Goal: Task Accomplishment & Management: Manage account settings

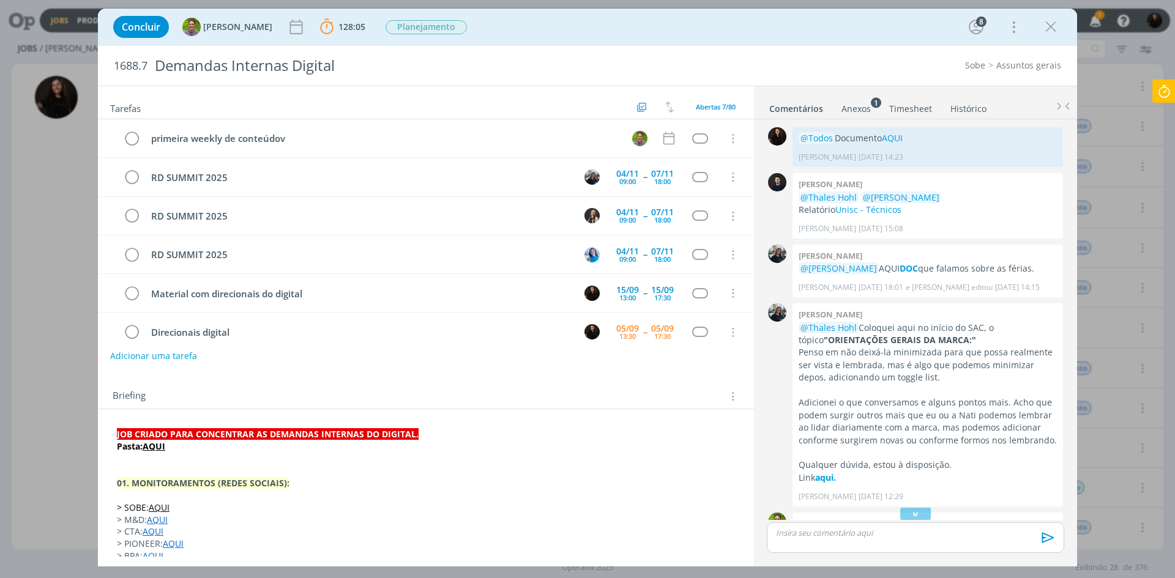
scroll to position [61, 0]
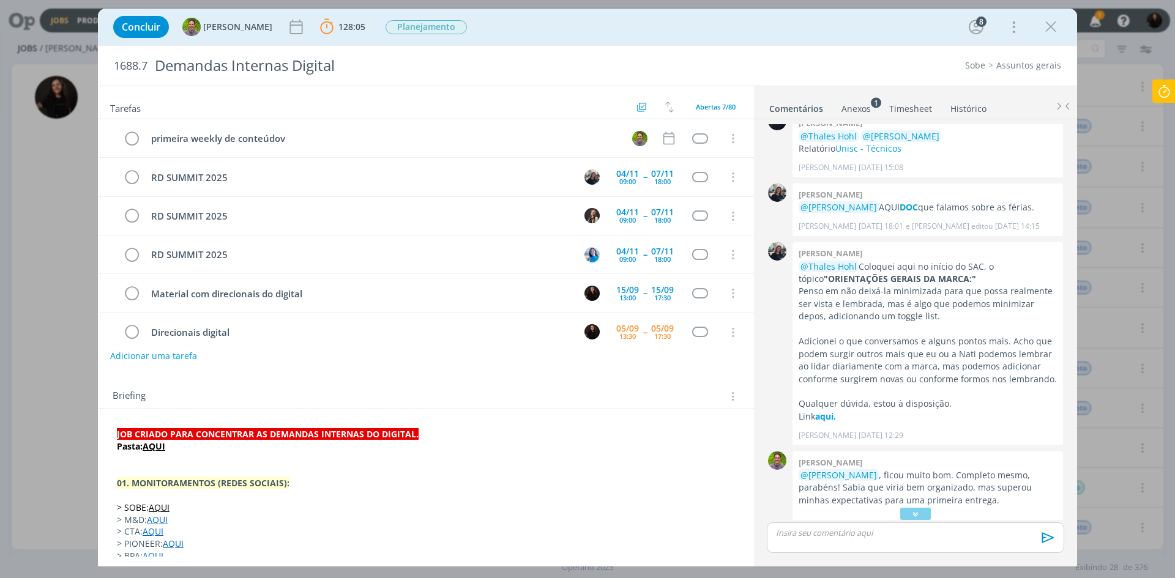
click at [1164, 87] on icon at bounding box center [1164, 92] width 22 height 24
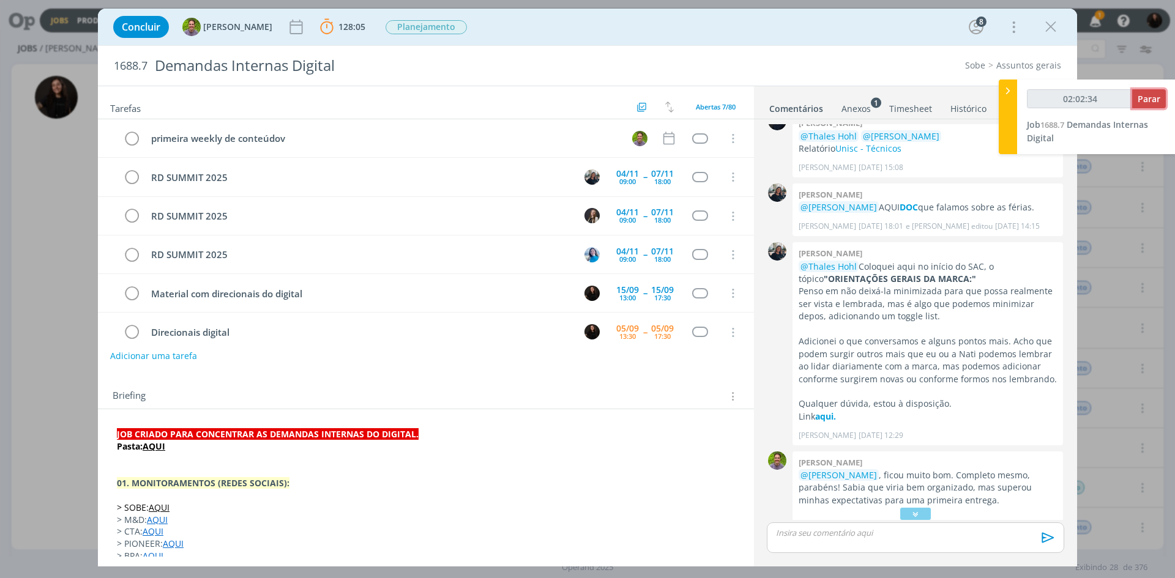
click at [1151, 103] on span "Parar" at bounding box center [1149, 99] width 23 height 12
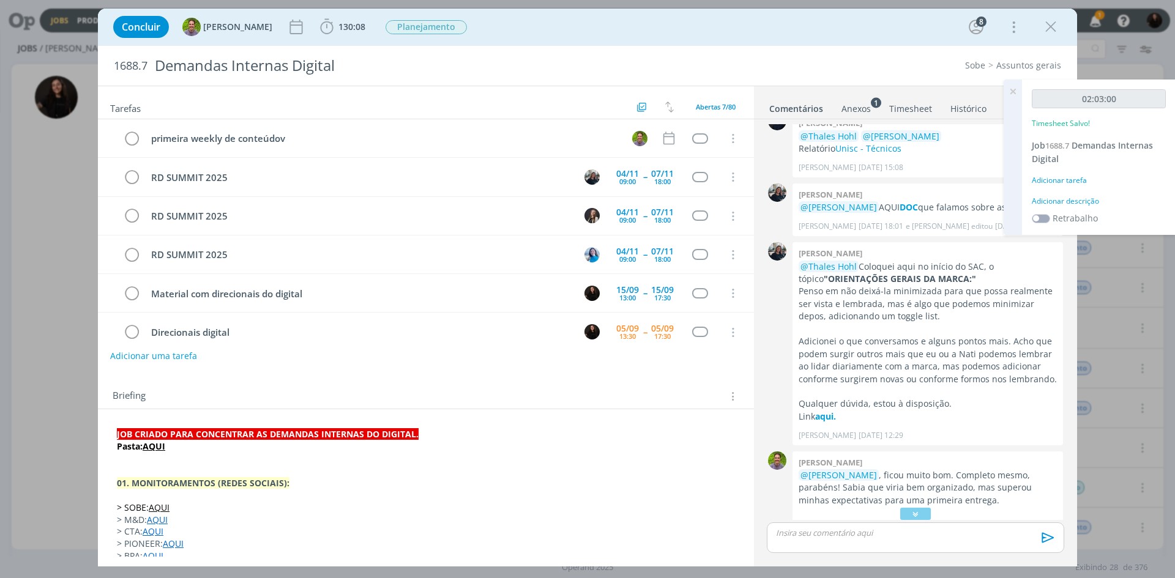
click at [1062, 204] on div "Adicionar descrição" at bounding box center [1099, 201] width 134 height 11
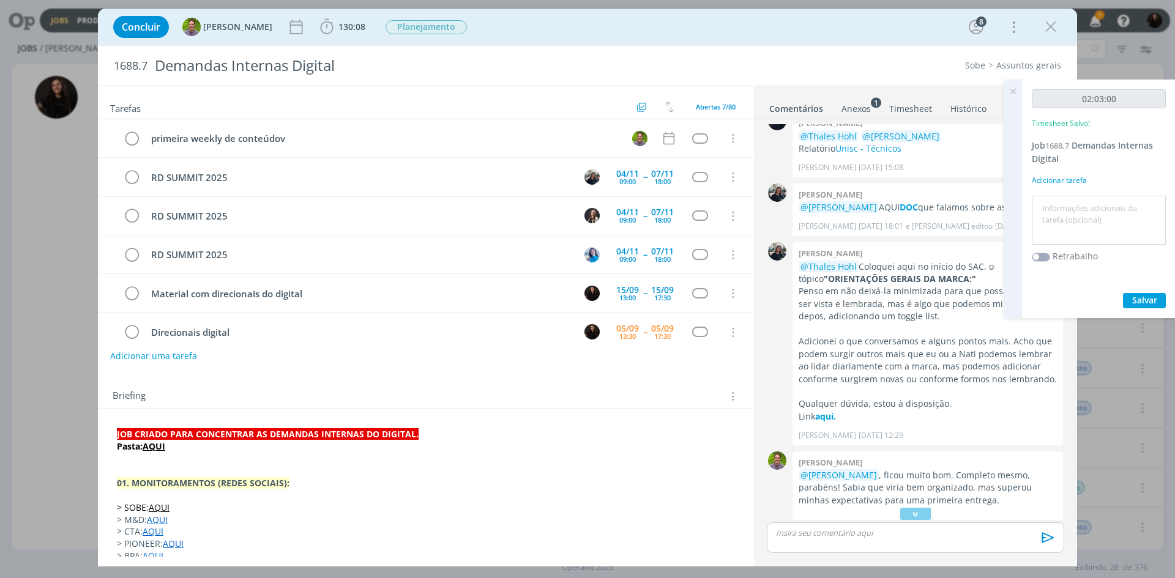
click at [1062, 201] on textarea at bounding box center [1099, 220] width 128 height 43
click at [1044, 209] on textarea "direcionais instagram" at bounding box center [1099, 220] width 128 height 43
click at [1054, 209] on textarea "opagina com direcionais instagram" at bounding box center [1099, 220] width 128 height 43
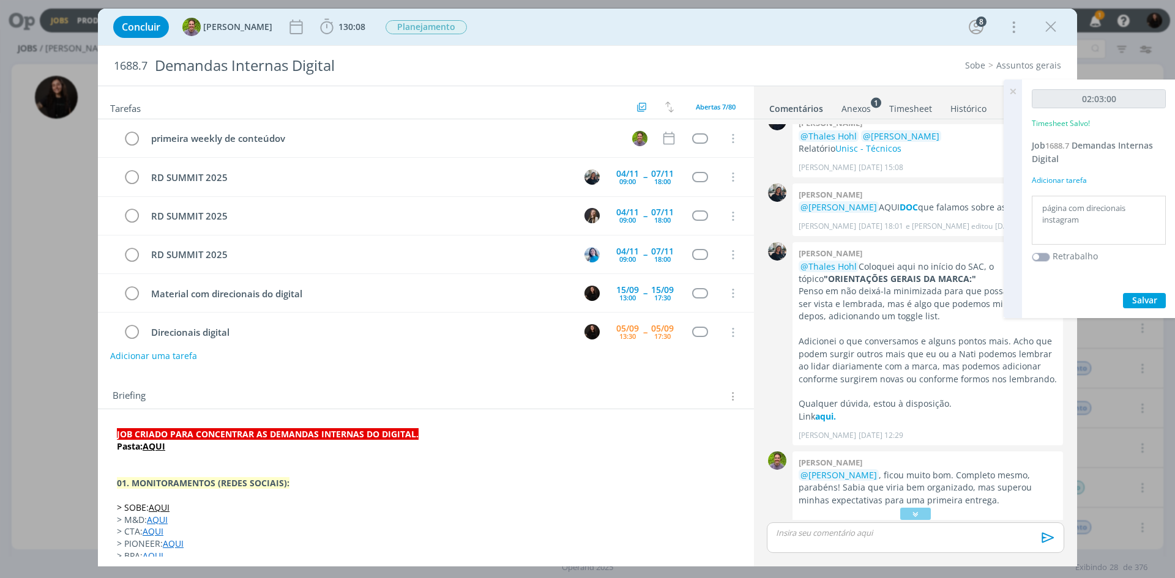
type textarea "página com direcionais instagram"
click at [1138, 297] on span "Salvar" at bounding box center [1145, 300] width 25 height 12
drag, startPoint x: 1046, startPoint y: 29, endPoint x: 1025, endPoint y: 116, distance: 89.2
click at [1046, 29] on icon "dialog" at bounding box center [1051, 27] width 18 height 18
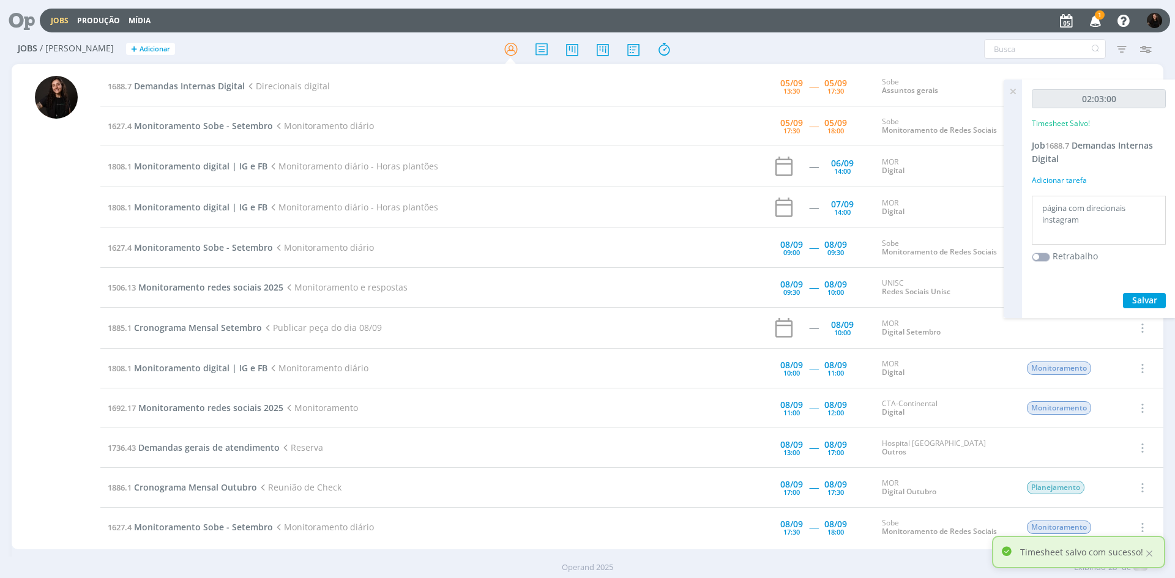
click at [1013, 92] on icon at bounding box center [1013, 92] width 22 height 24
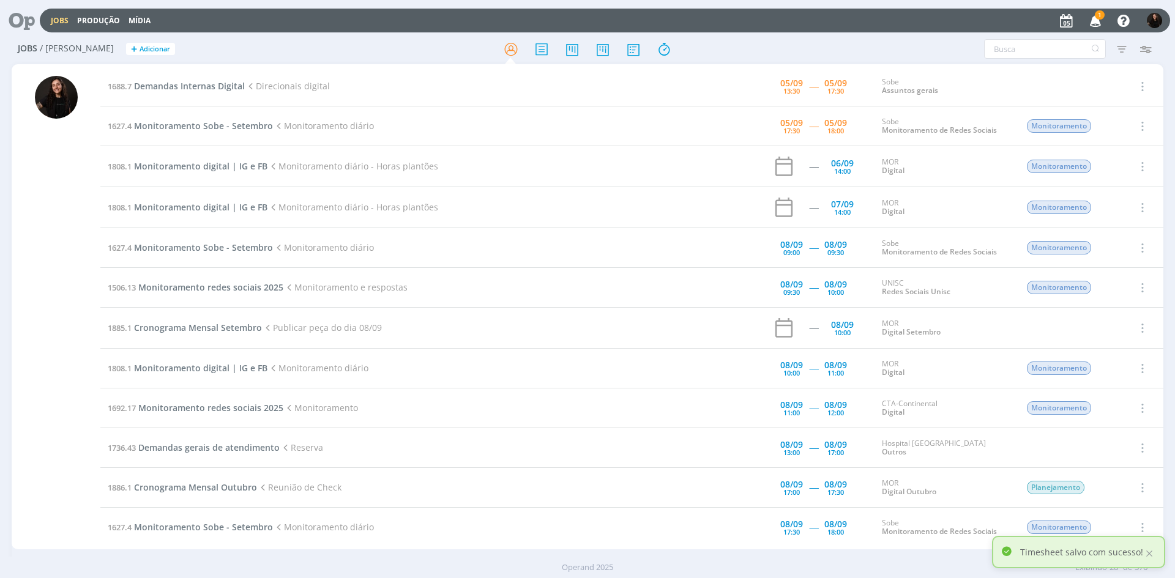
click at [1103, 20] on icon "button" at bounding box center [1095, 20] width 21 height 21
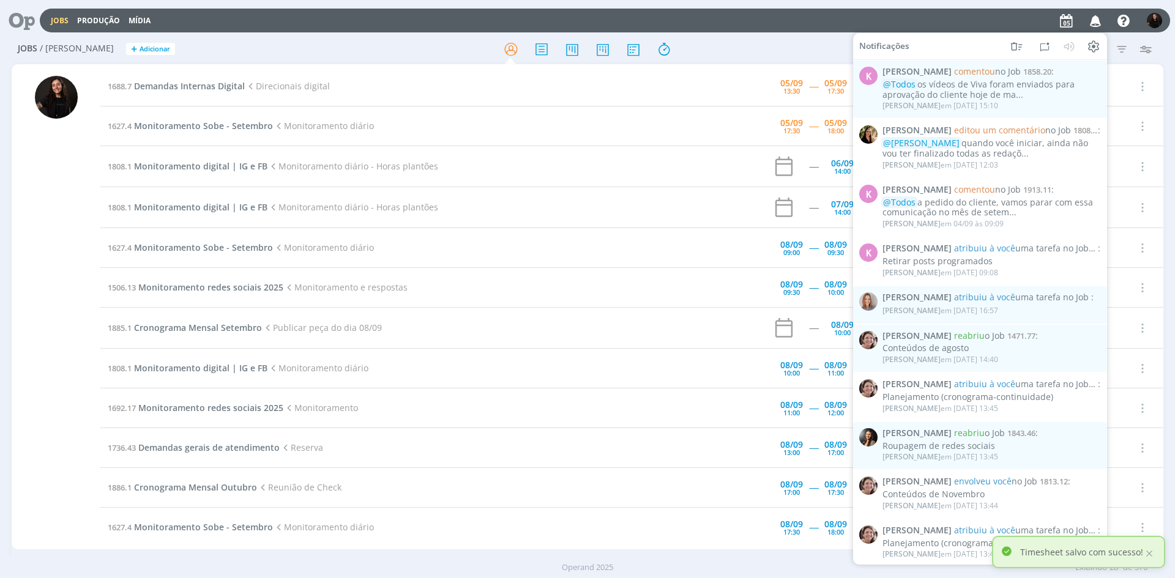
click at [1100, 20] on icon "button" at bounding box center [1095, 20] width 21 height 21
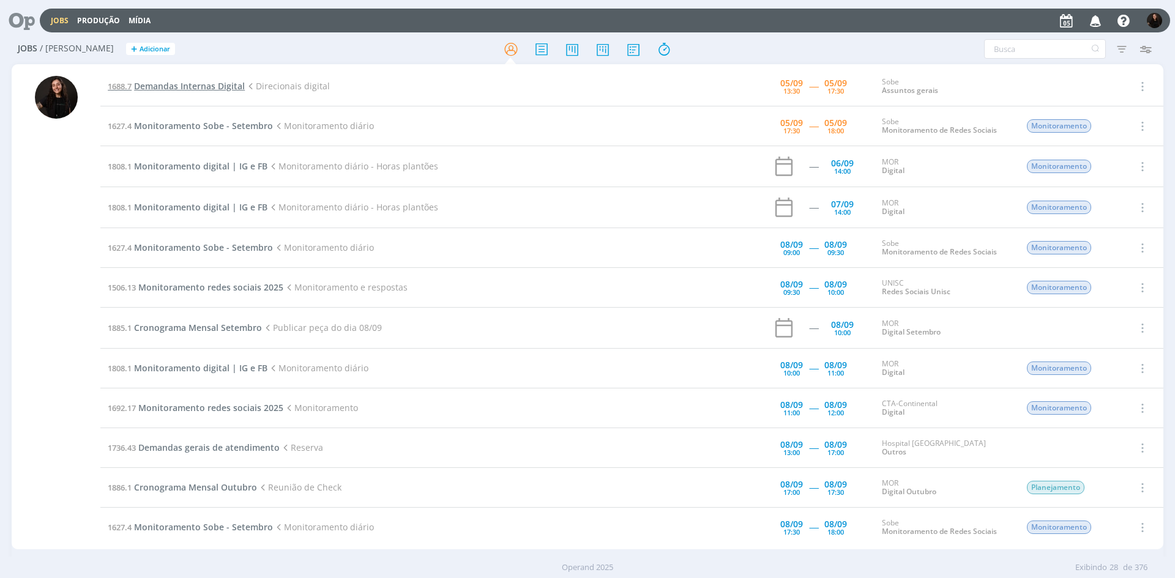
click at [227, 84] on span "Demandas Internas Digital" at bounding box center [189, 86] width 111 height 12
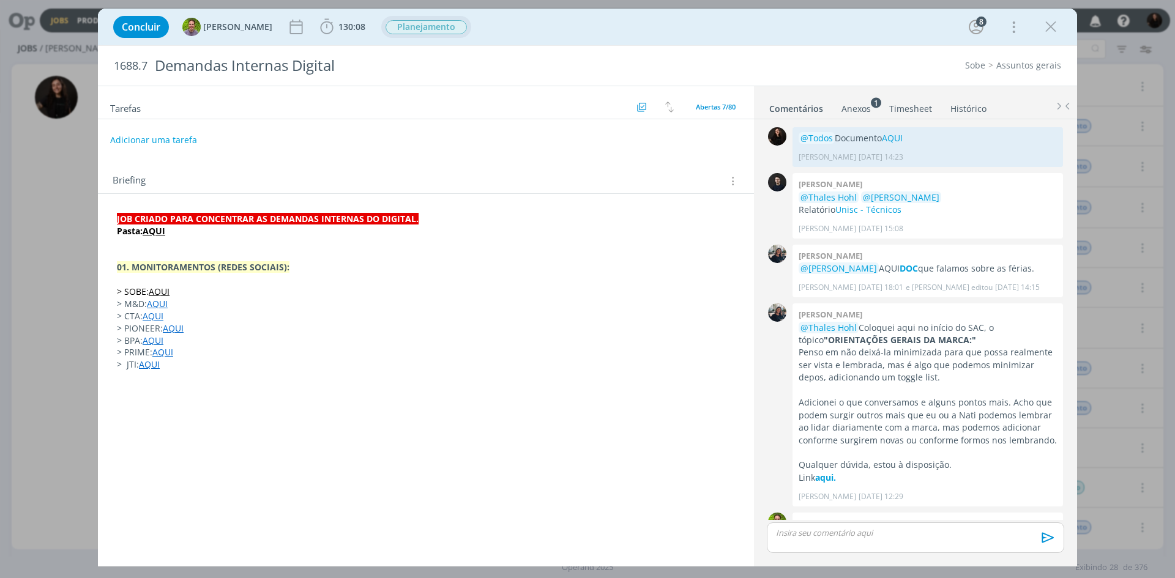
scroll to position [454, 0]
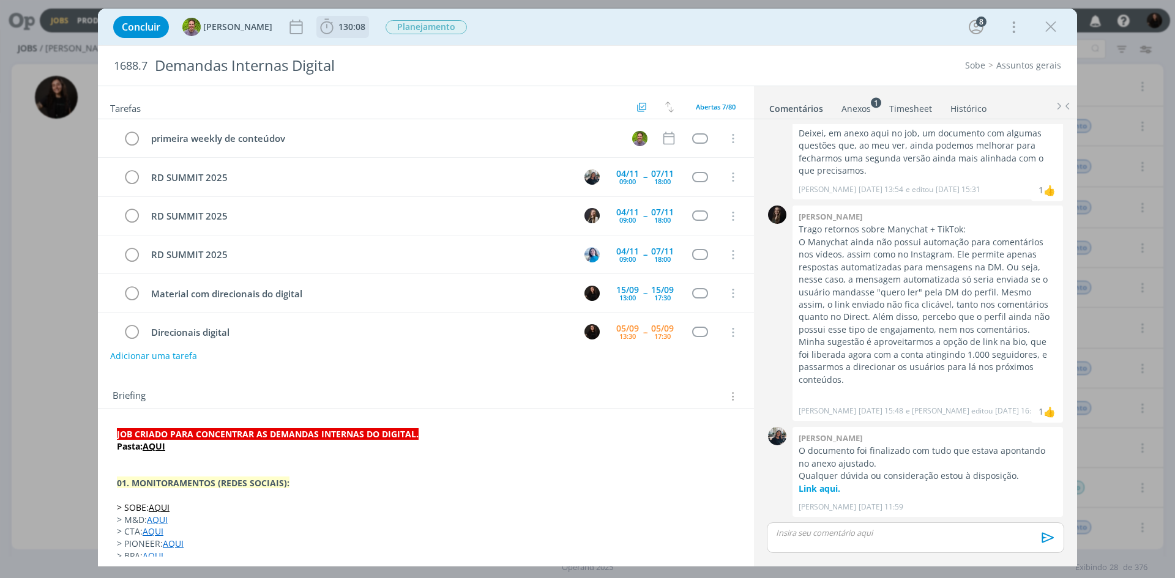
click at [318, 31] on icon "dialog" at bounding box center [327, 27] width 18 height 18
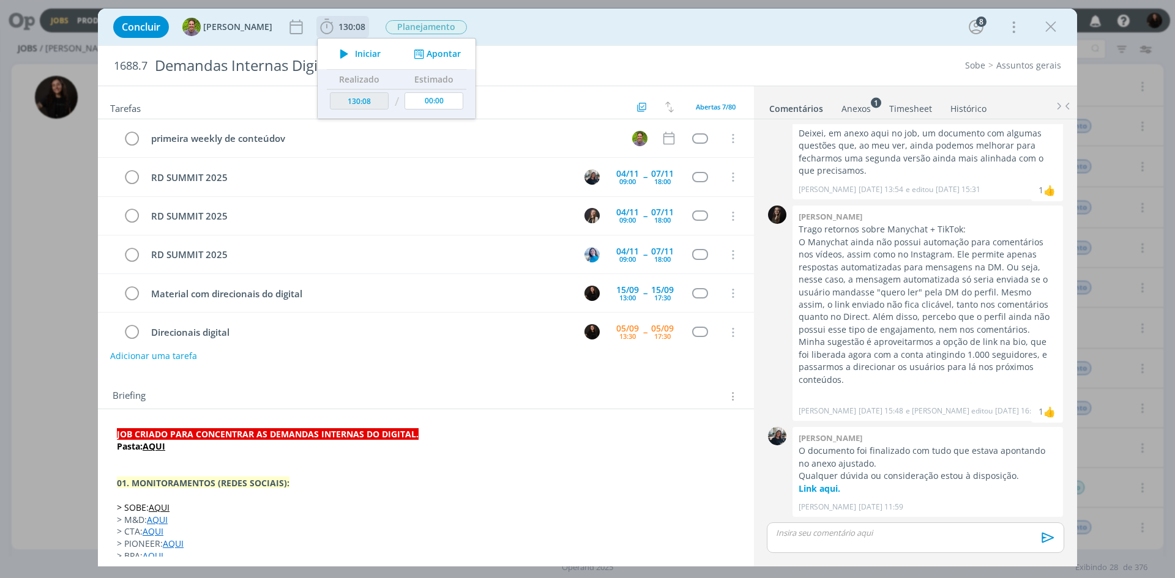
scroll to position [55, 0]
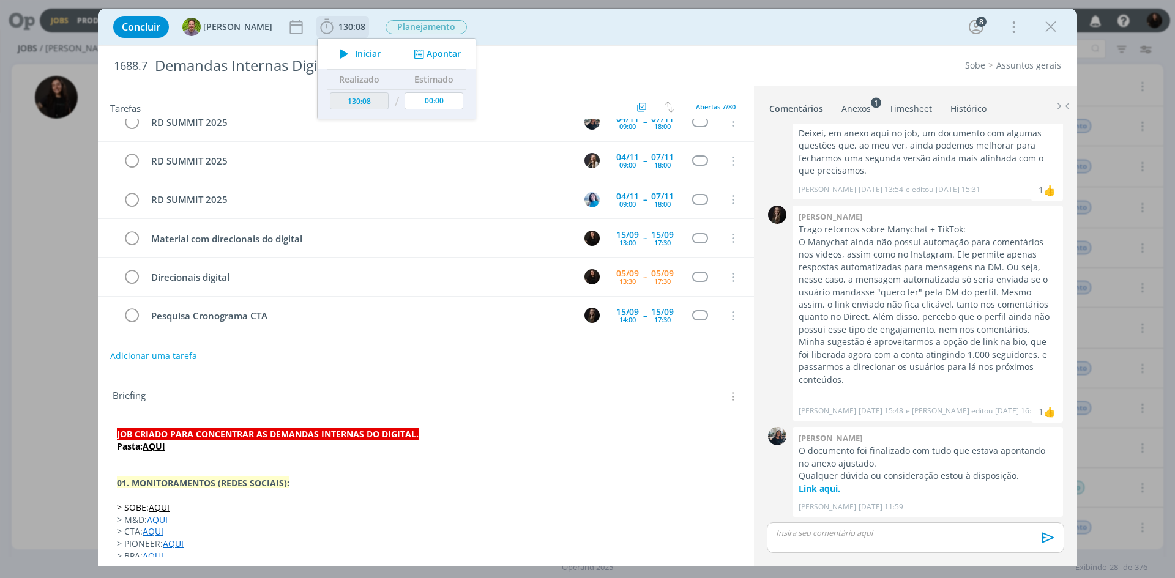
click at [333, 45] on button "Iniciar" at bounding box center [357, 53] width 48 height 17
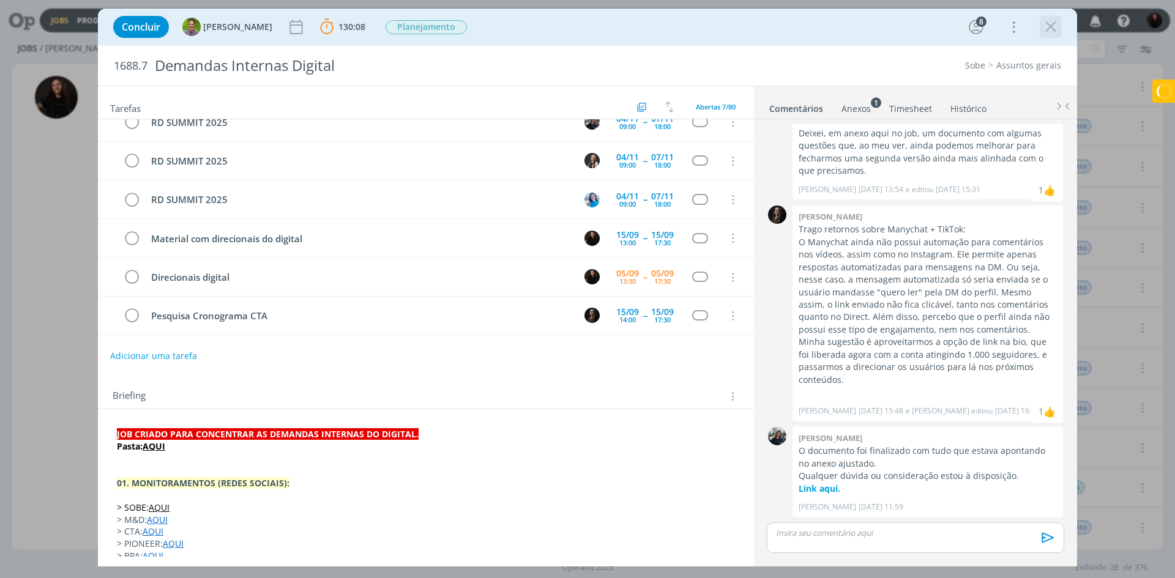
click at [1059, 23] on icon "dialog" at bounding box center [1051, 27] width 18 height 18
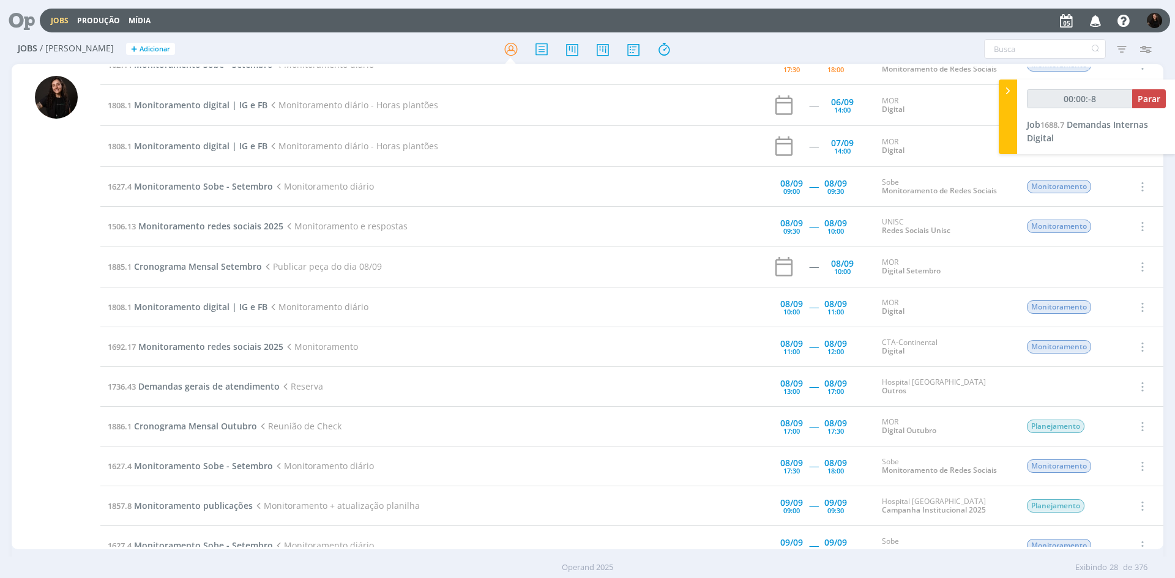
scroll to position [122, 0]
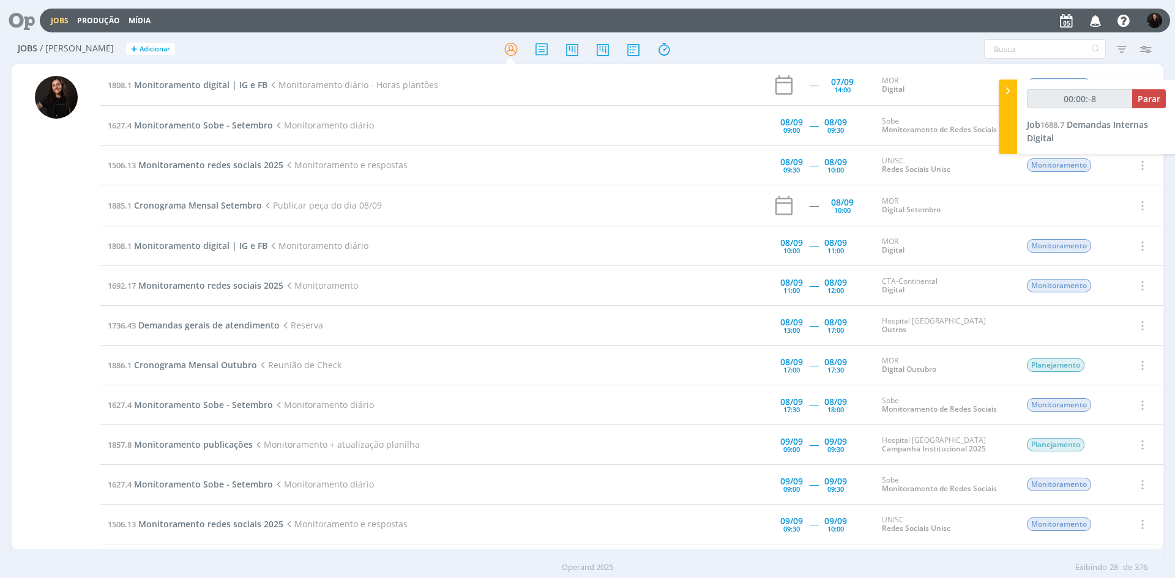
type input "00:00:-7"
click at [1008, 101] on div at bounding box center [1008, 117] width 18 height 75
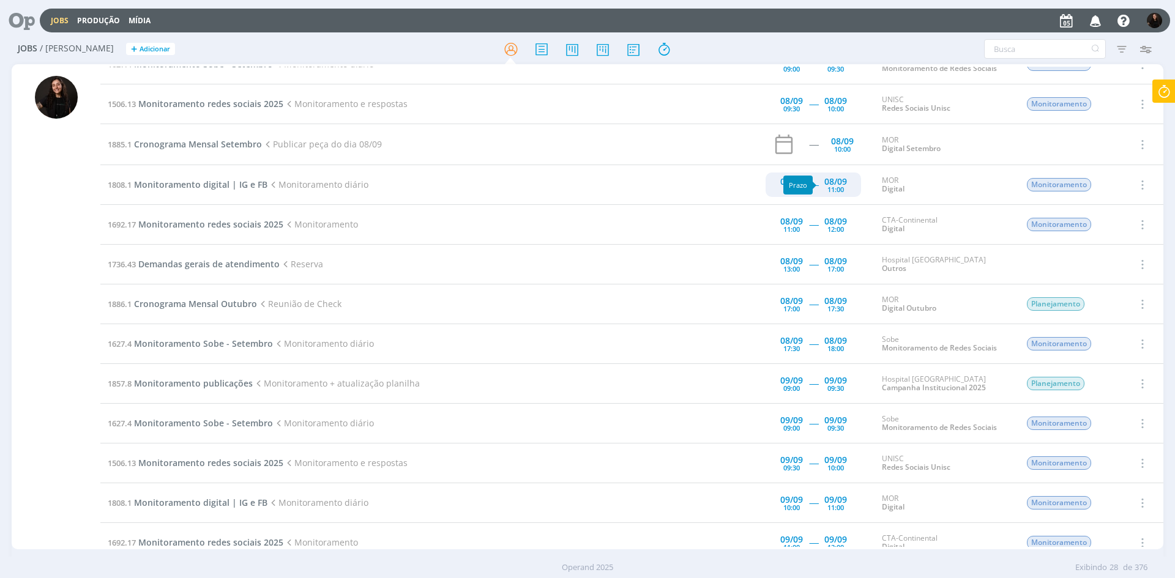
scroll to position [245, 0]
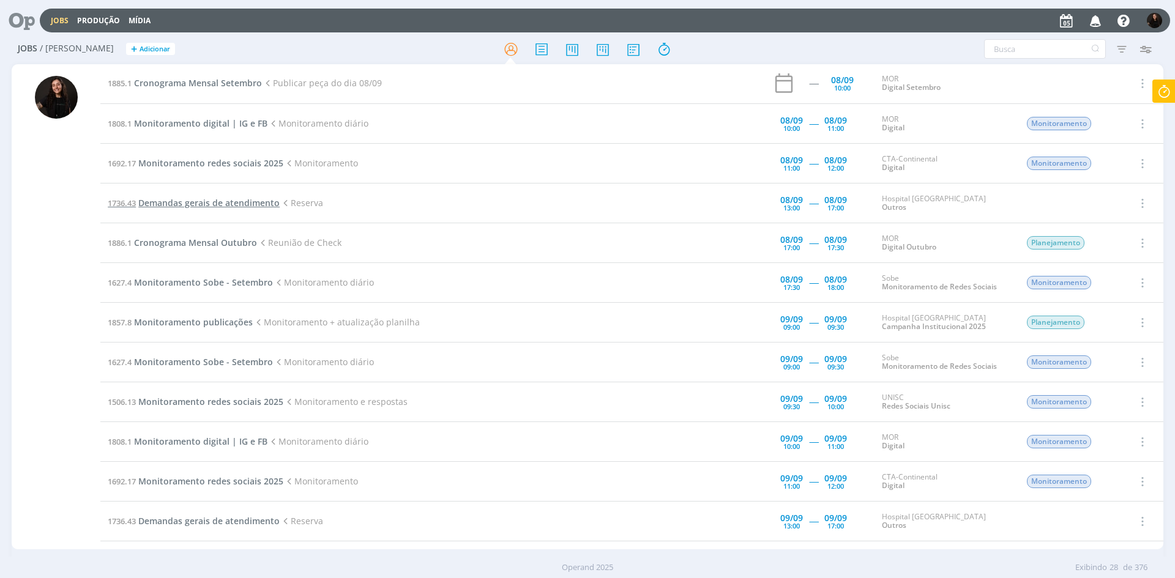
click at [244, 202] on span "Demandas gerais de atendimento" at bounding box center [208, 203] width 141 height 12
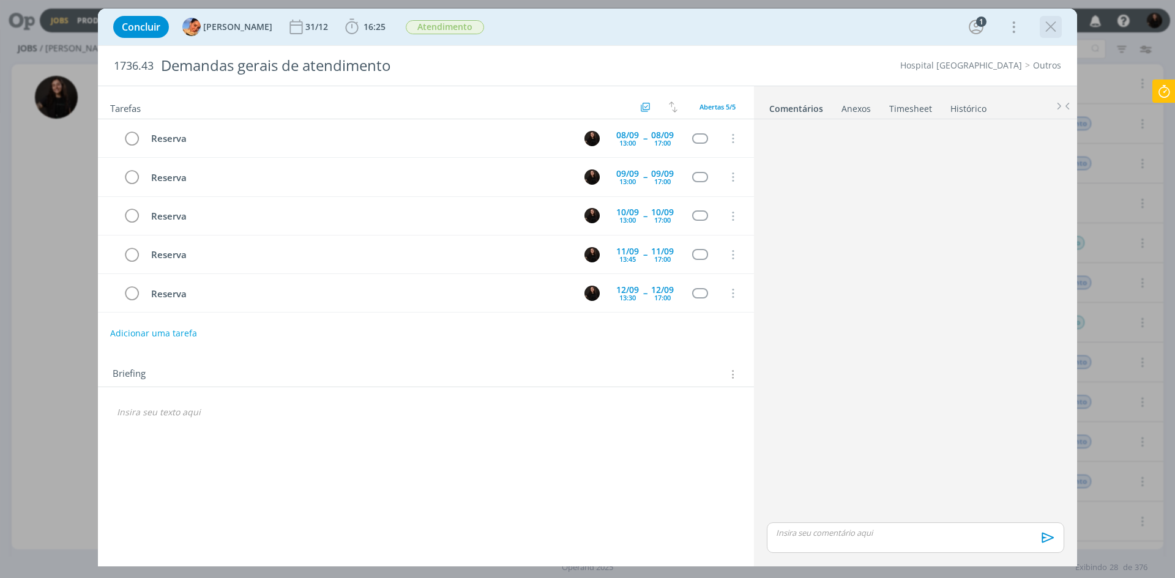
click at [1048, 33] on icon "dialog" at bounding box center [1051, 27] width 18 height 18
